Goal: Task Accomplishment & Management: Manage account settings

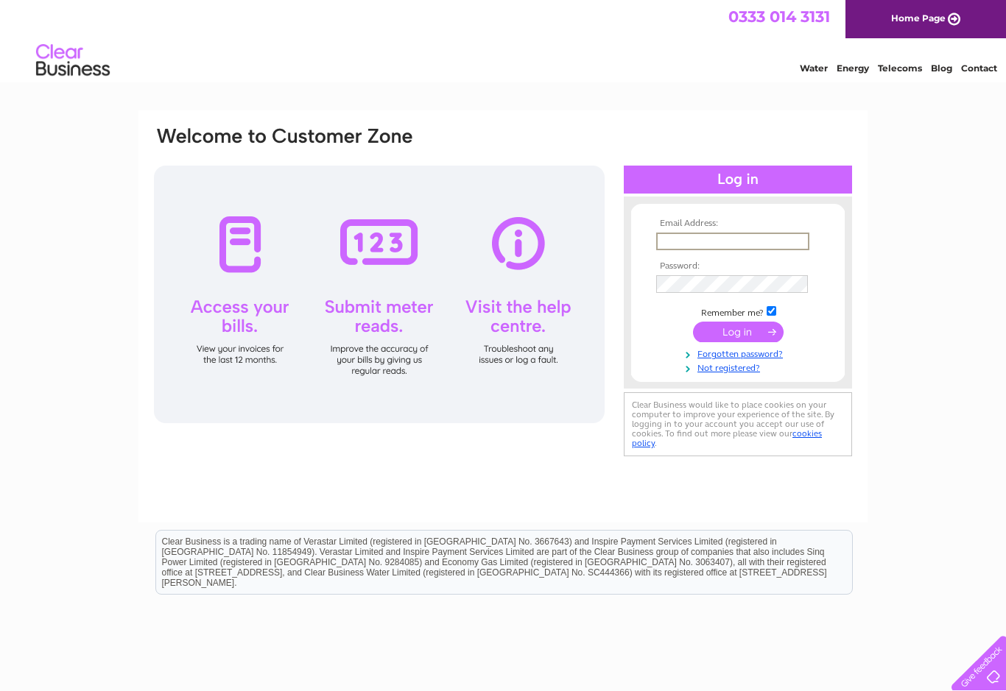
type input "[EMAIL_ADDRESS][DOMAIN_NAME]"
click at [738, 333] on input "submit" at bounding box center [738, 332] width 91 height 21
click at [772, 175] on div at bounding box center [738, 180] width 228 height 28
click at [747, 177] on div at bounding box center [738, 180] width 228 height 28
click at [749, 334] on input "submit" at bounding box center [738, 330] width 91 height 21
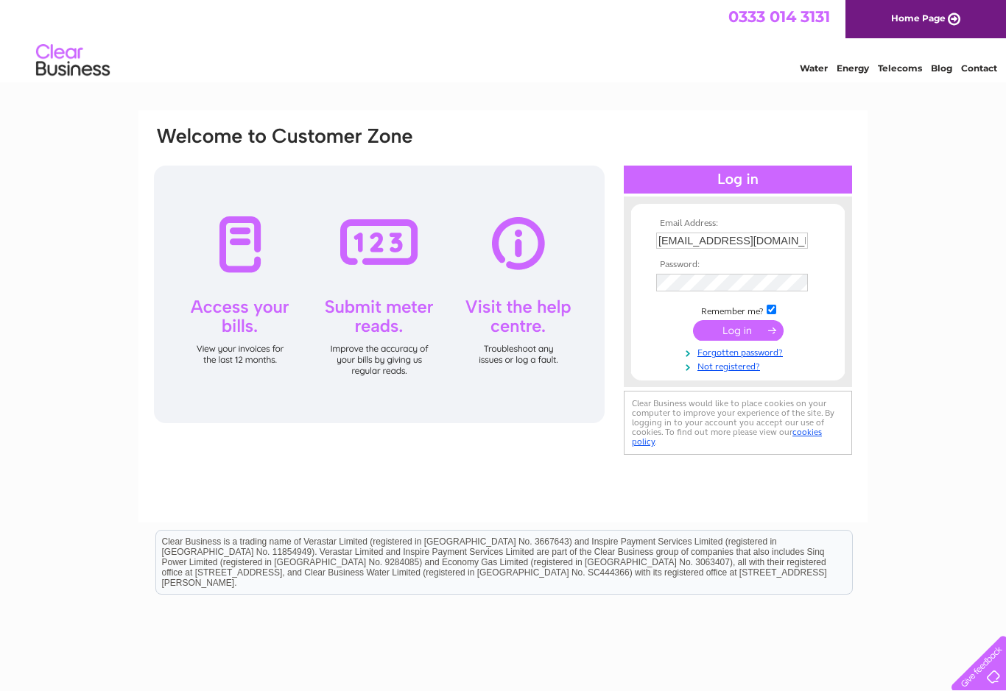
click at [744, 340] on input "submit" at bounding box center [738, 330] width 91 height 21
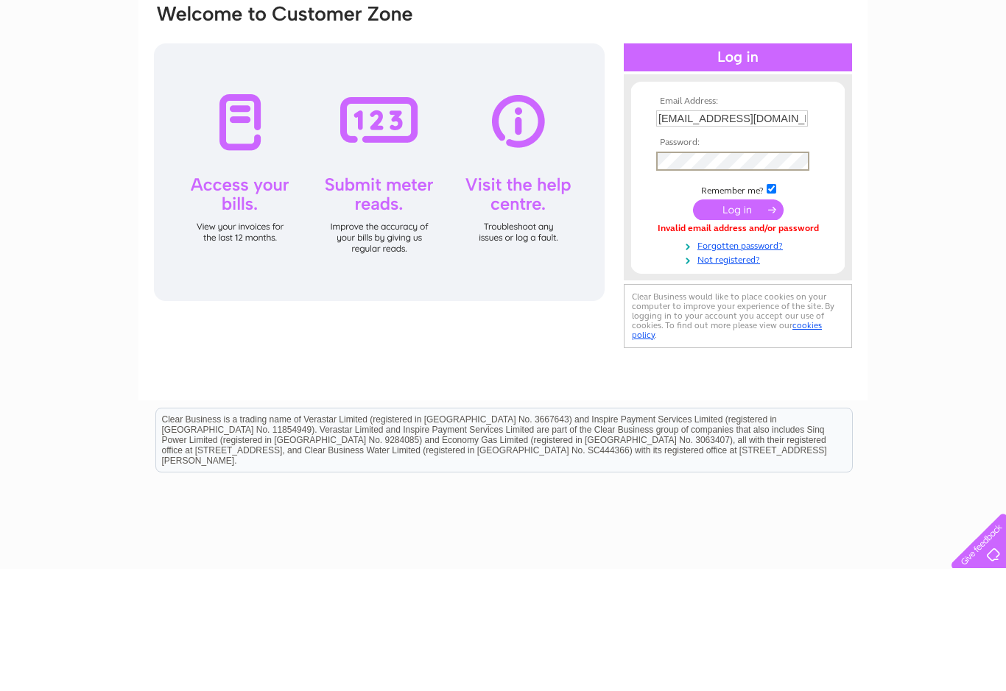
click at [700, 233] on input "[EMAIL_ADDRESS][DOMAIN_NAME]" at bounding box center [732, 241] width 152 height 16
click at [797, 233] on input "[EMAIL_ADDRESS][DOMAIN_NAME]" at bounding box center [732, 242] width 153 height 18
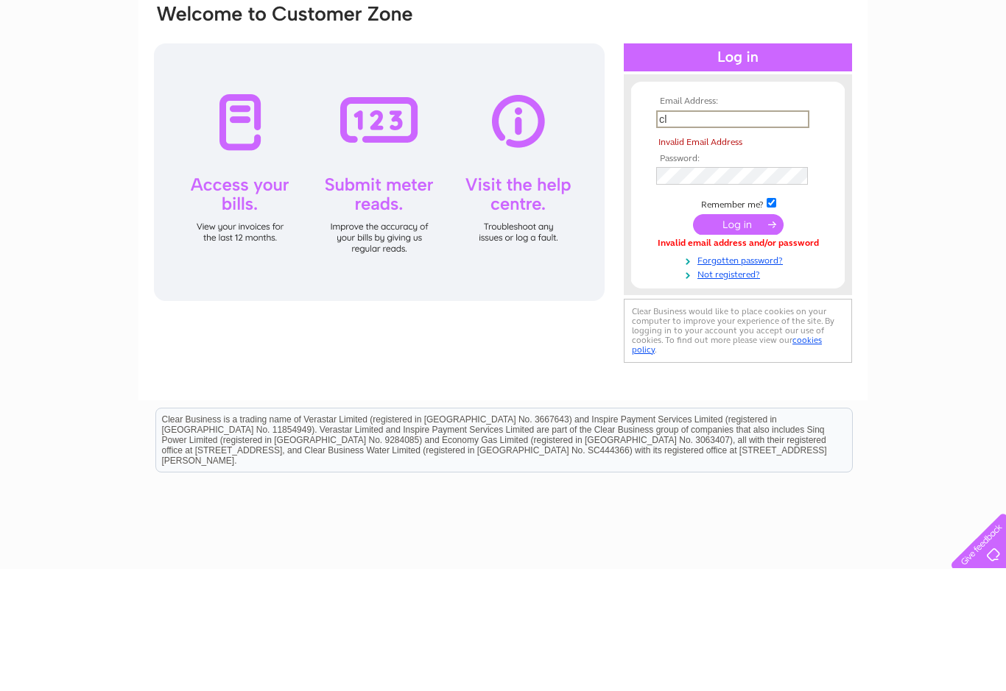
type input "c"
click at [738, 336] on input "submit" at bounding box center [738, 346] width 91 height 21
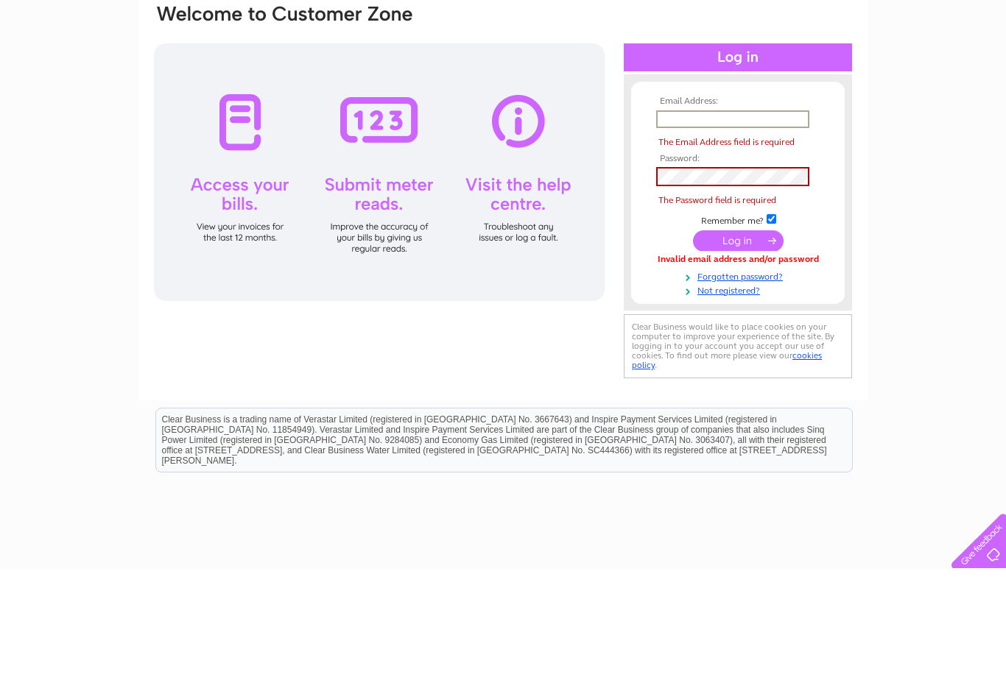
click at [749, 353] on input "submit" at bounding box center [738, 363] width 91 height 21
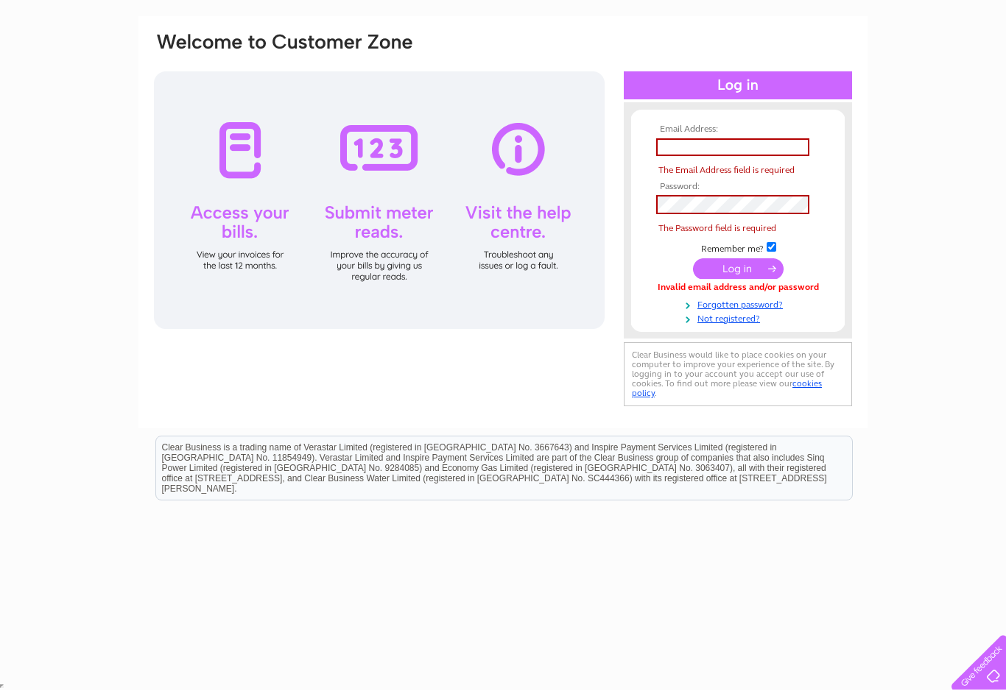
click at [749, 272] on input "submit" at bounding box center [738, 269] width 91 height 21
click at [755, 83] on div at bounding box center [738, 86] width 228 height 28
click at [731, 82] on div at bounding box center [738, 86] width 228 height 28
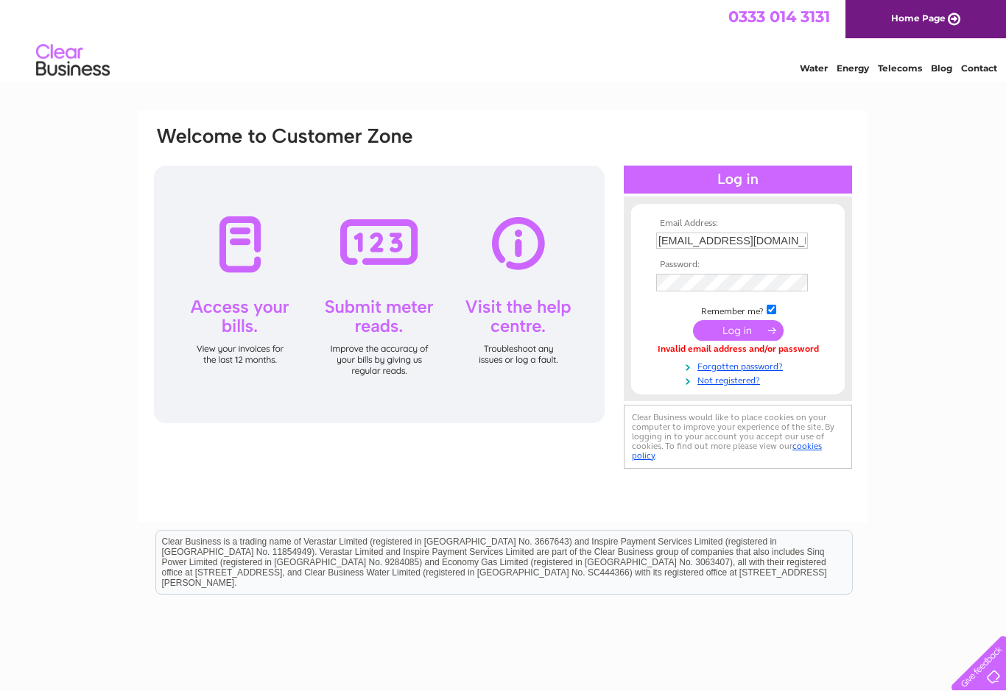
click at [750, 180] on div at bounding box center [738, 180] width 228 height 28
click at [521, 322] on div at bounding box center [379, 295] width 451 height 258
click at [523, 364] on div at bounding box center [379, 295] width 451 height 258
click at [532, 252] on div at bounding box center [379, 295] width 451 height 258
click at [224, 328] on div at bounding box center [379, 295] width 451 height 258
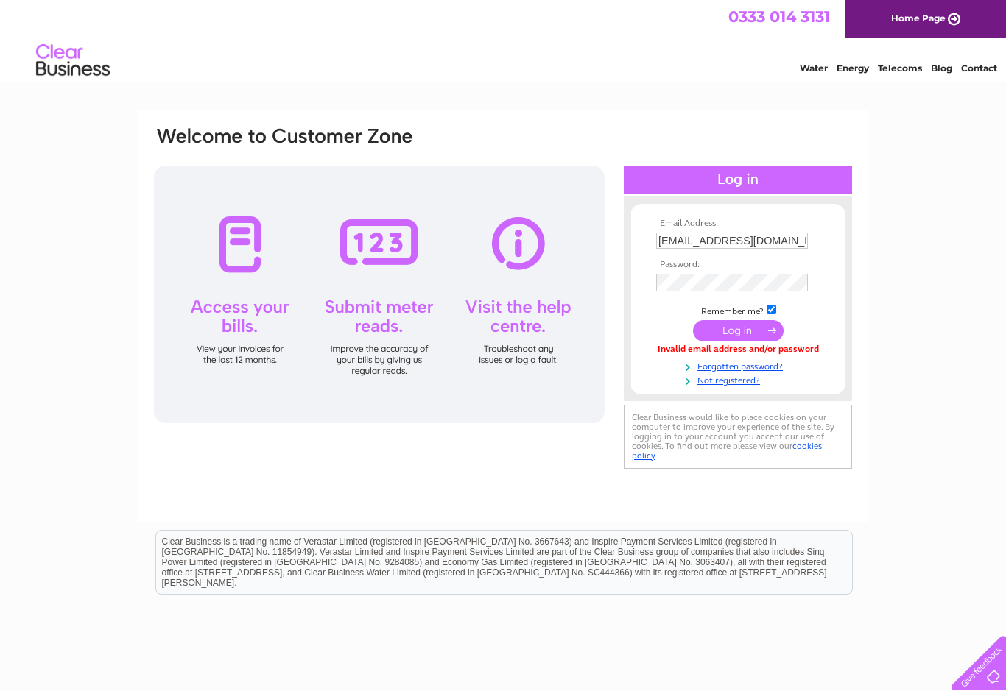
click at [532, 342] on div at bounding box center [379, 295] width 451 height 258
click at [816, 71] on link "Water" at bounding box center [813, 68] width 28 height 11
